Goal: Task Accomplishment & Management: Complete application form

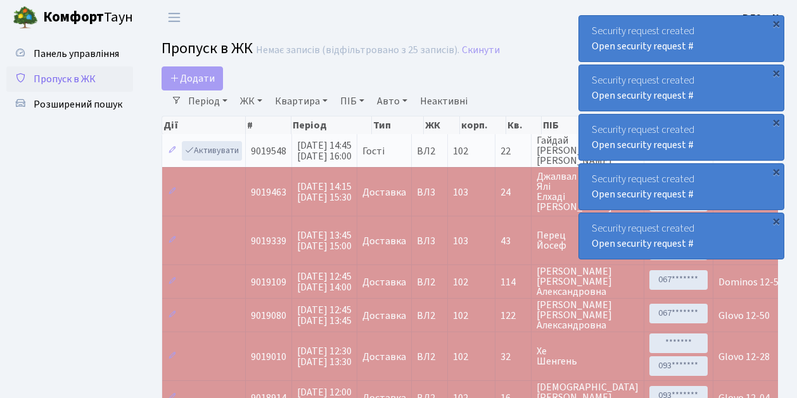
select select "25"
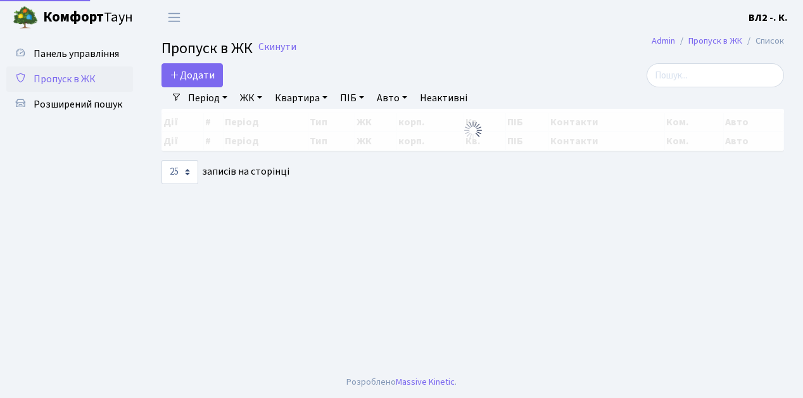
select select "25"
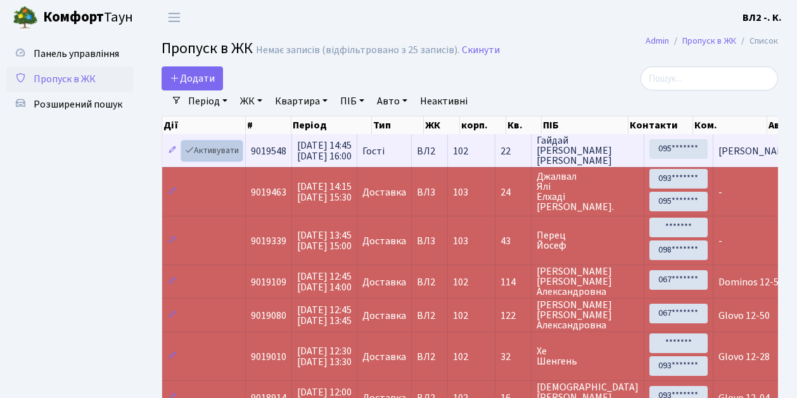
click at [237, 156] on link "Активувати" at bounding box center [212, 151] width 60 height 20
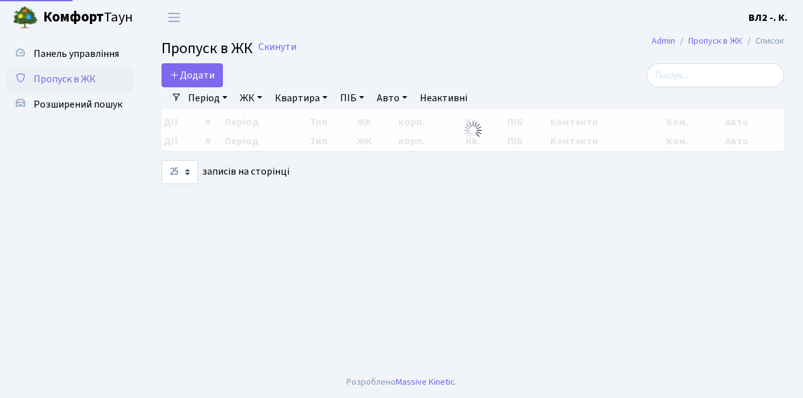
select select "25"
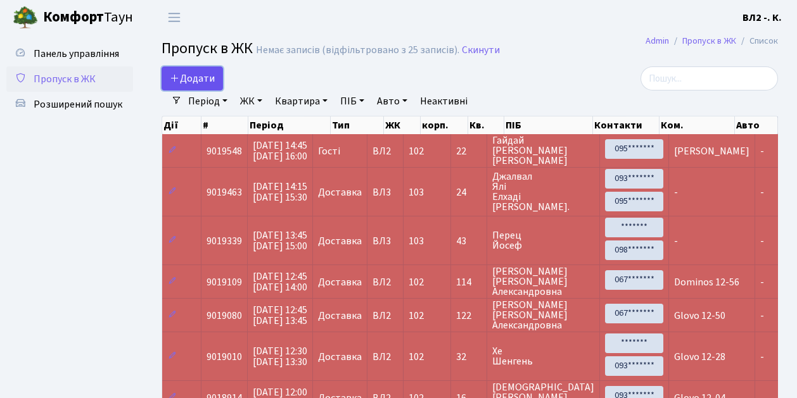
click at [218, 88] on link "Додати" at bounding box center [191, 78] width 61 height 24
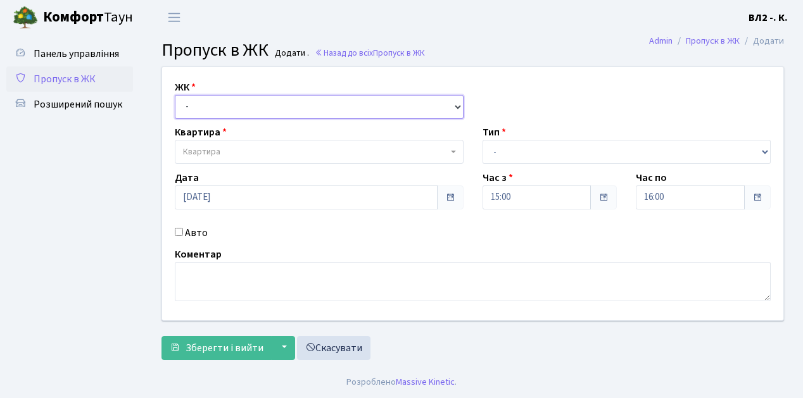
click at [457, 104] on select "- ВЛ1, Ужгородський пров., 4/1 ВЛ2, Голосіївський просп., 76 ВЛ3, пр.Голосіївсь…" at bounding box center [319, 107] width 289 height 24
select select "317"
click at [175, 95] on select "- ВЛ1, Ужгородський пров., 4/1 ВЛ2, Голосіївський просп., 76 ВЛ3, пр.Голосіївсь…" at bounding box center [319, 107] width 289 height 24
select select
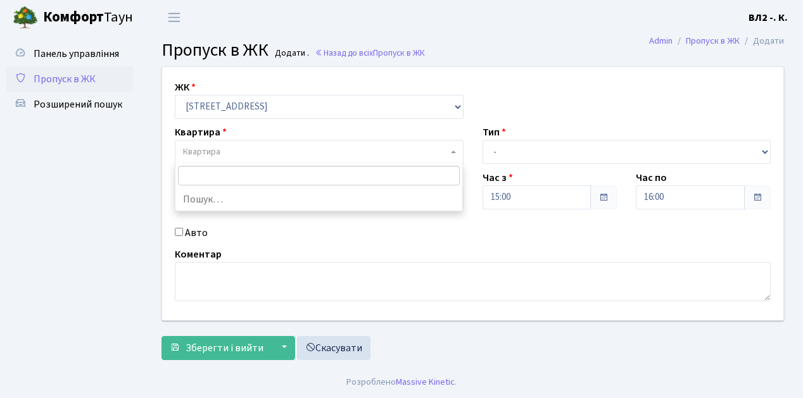
click at [453, 151] on b at bounding box center [453, 152] width 5 height 3
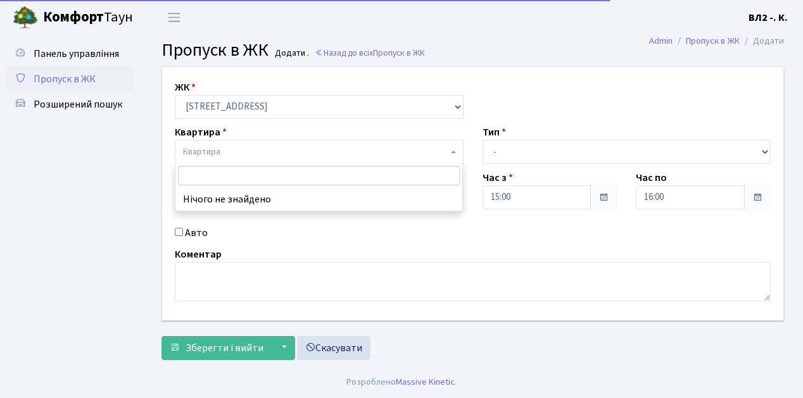
type input "5"
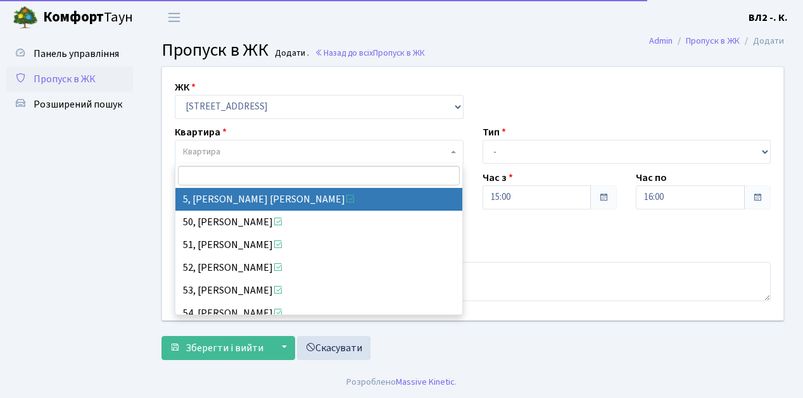
select select "37954"
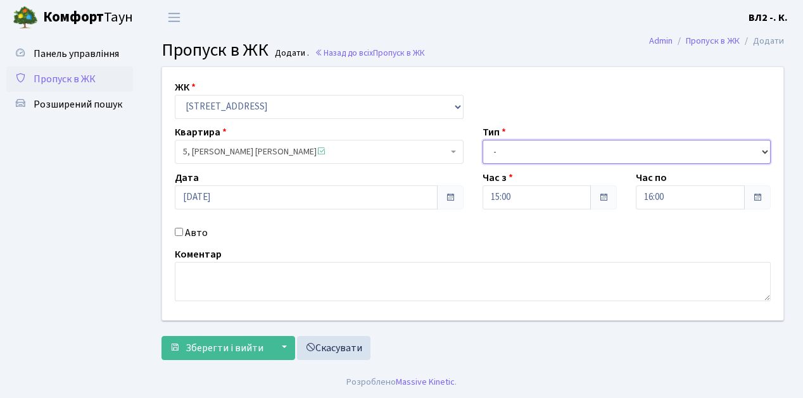
click at [763, 149] on select "- Доставка Таксі Гості Сервіс" at bounding box center [627, 152] width 289 height 24
select select "1"
click at [483, 140] on select "- Доставка Таксі Гості Сервіс" at bounding box center [627, 152] width 289 height 24
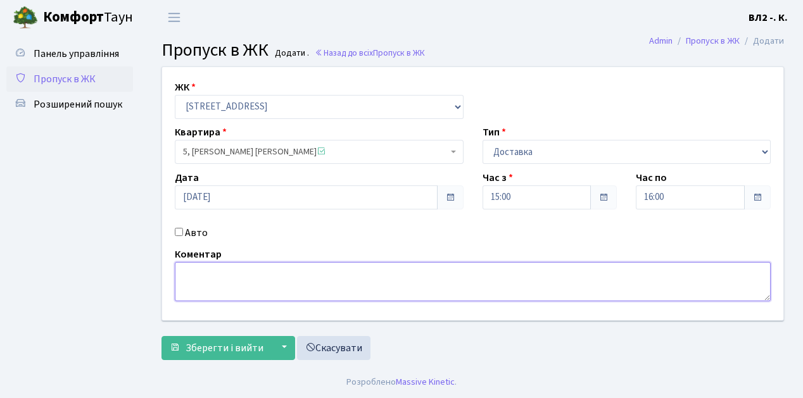
click at [184, 270] on textarea at bounding box center [473, 281] width 596 height 39
type textarea "Glovo 15-00"
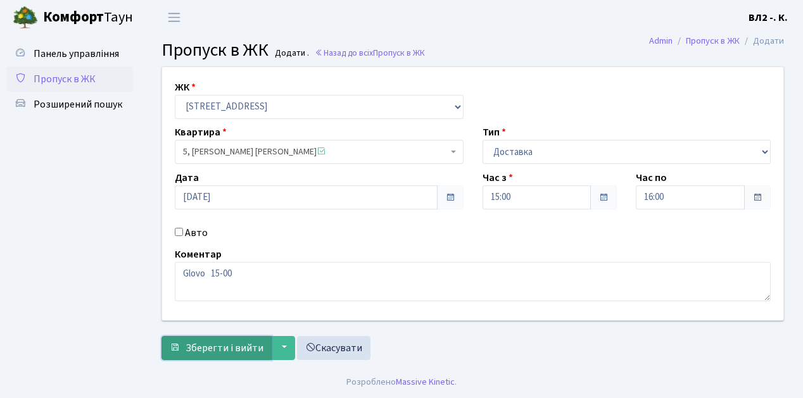
click at [200, 355] on button "Зберегти і вийти" at bounding box center [216, 348] width 110 height 24
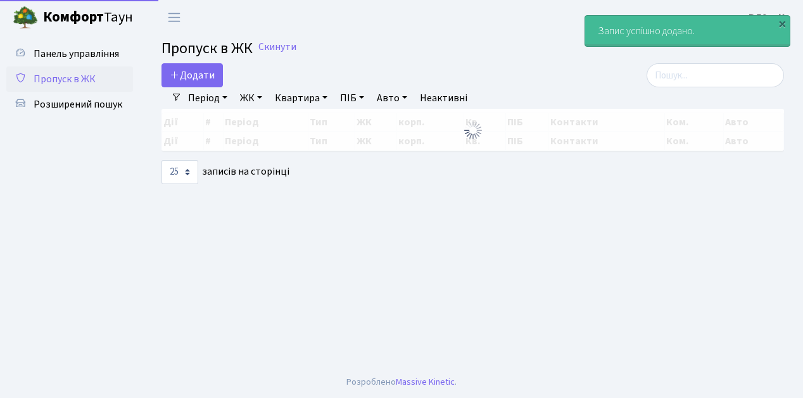
select select "25"
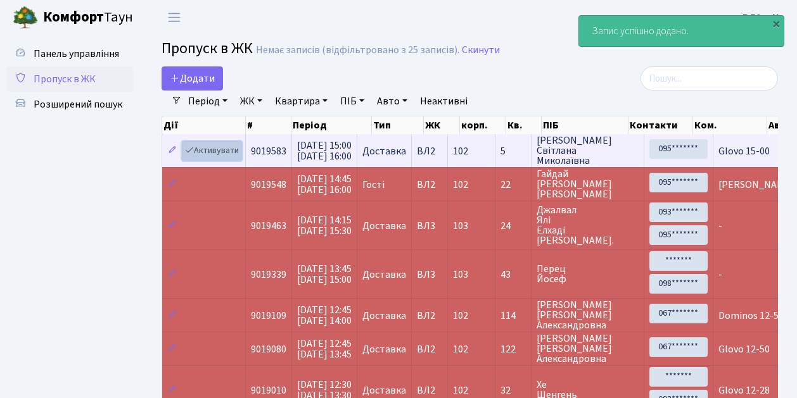
click at [238, 158] on link "Активувати" at bounding box center [212, 151] width 60 height 20
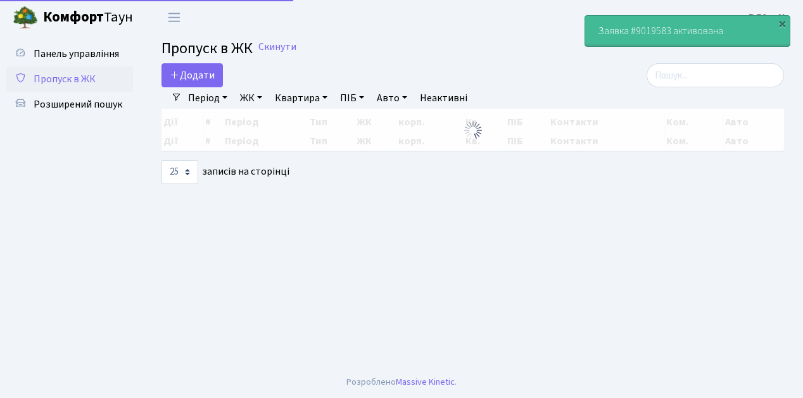
select select "25"
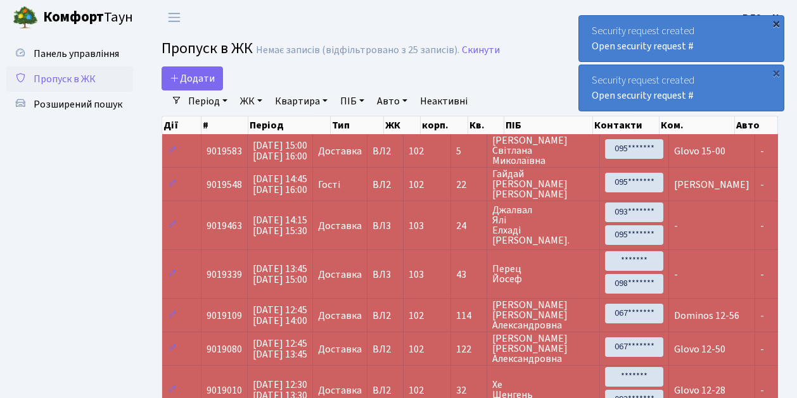
click at [778, 23] on div "×" at bounding box center [775, 23] width 13 height 13
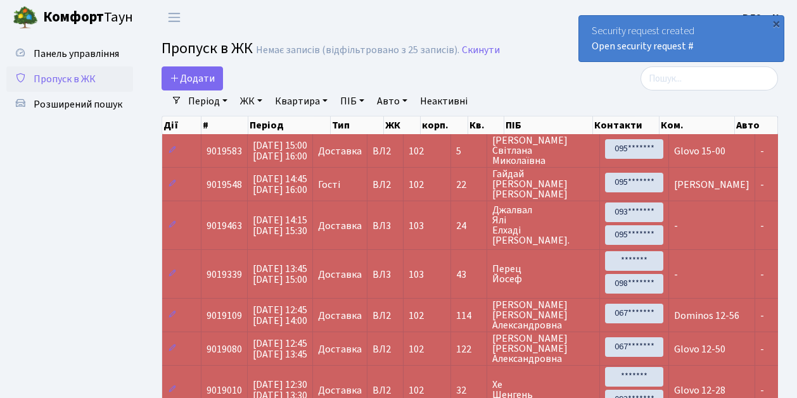
click at [778, 23] on div "×" at bounding box center [775, 23] width 13 height 13
click at [776, 22] on div "×" at bounding box center [775, 23] width 13 height 13
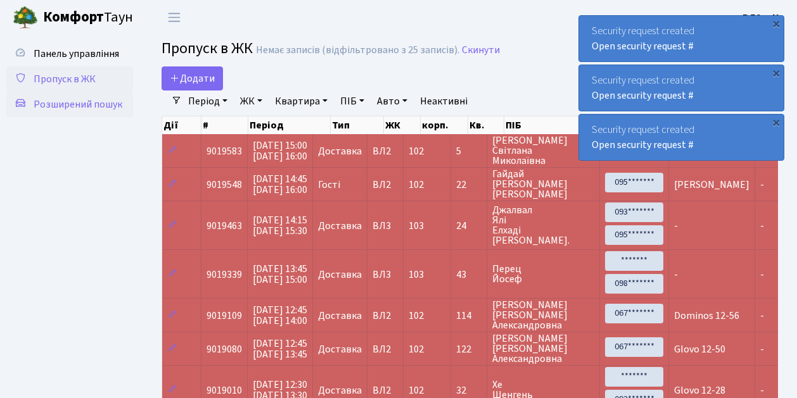
click at [89, 103] on span "Розширений пошук" at bounding box center [78, 105] width 89 height 14
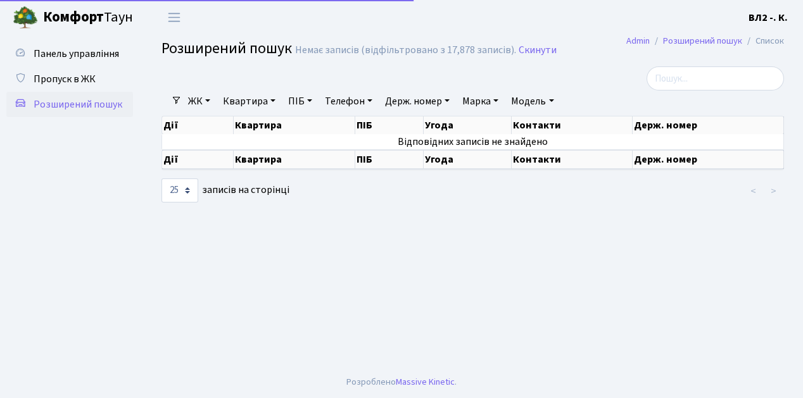
select select "25"
click at [274, 102] on link "Квартира" at bounding box center [249, 102] width 63 height 22
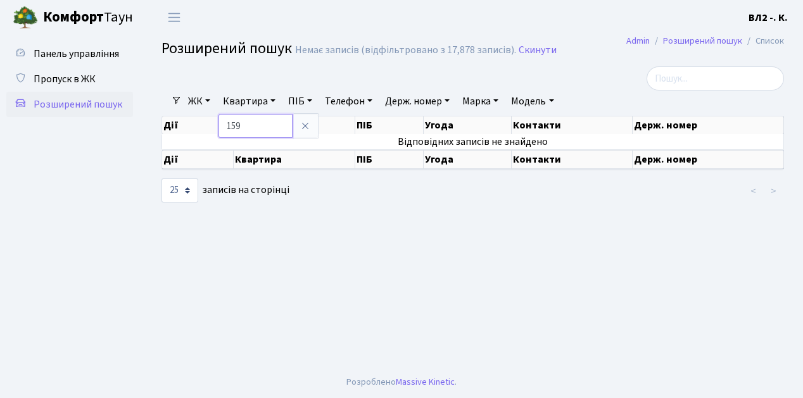
type input "159"
